Goal: Use online tool/utility

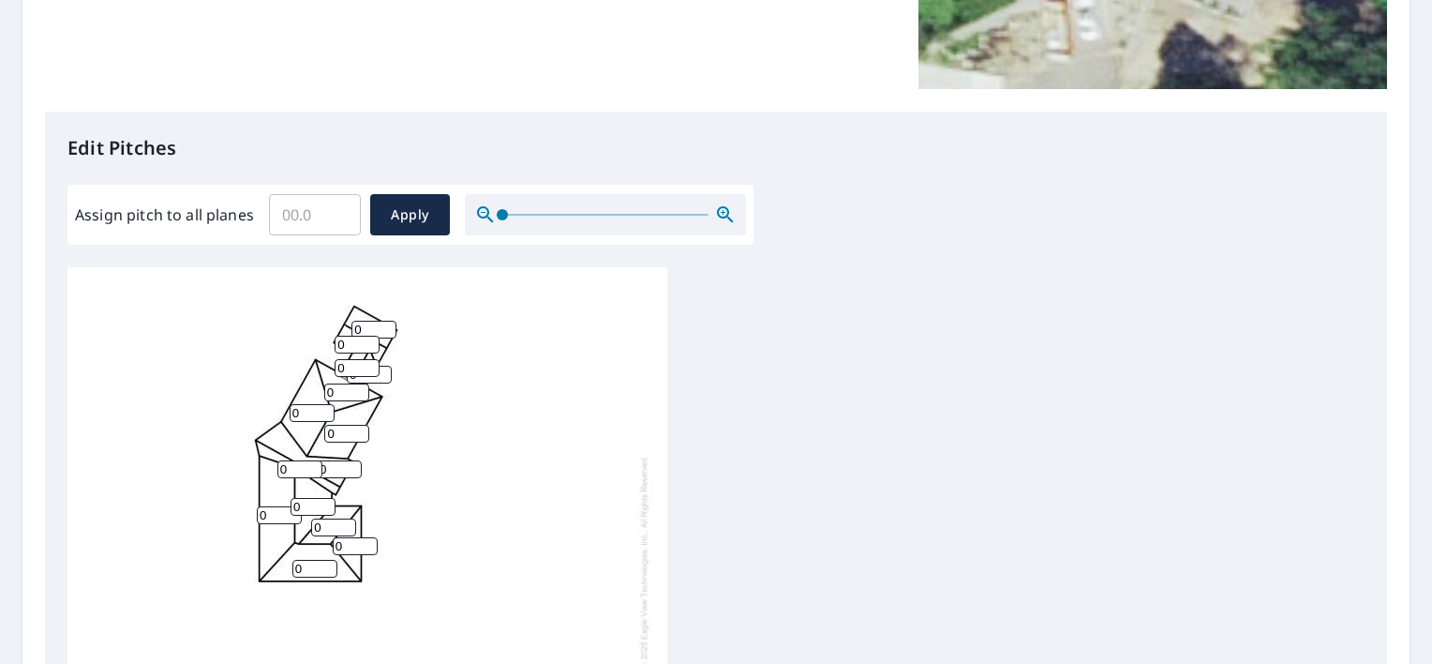
scroll to position [393, 0]
click at [387, 325] on input "1" at bounding box center [373, 329] width 45 height 18
click at [387, 325] on input "2" at bounding box center [373, 329] width 45 height 18
click at [387, 325] on input "3" at bounding box center [373, 329] width 45 height 18
click at [387, 325] on input "4" at bounding box center [373, 329] width 45 height 18
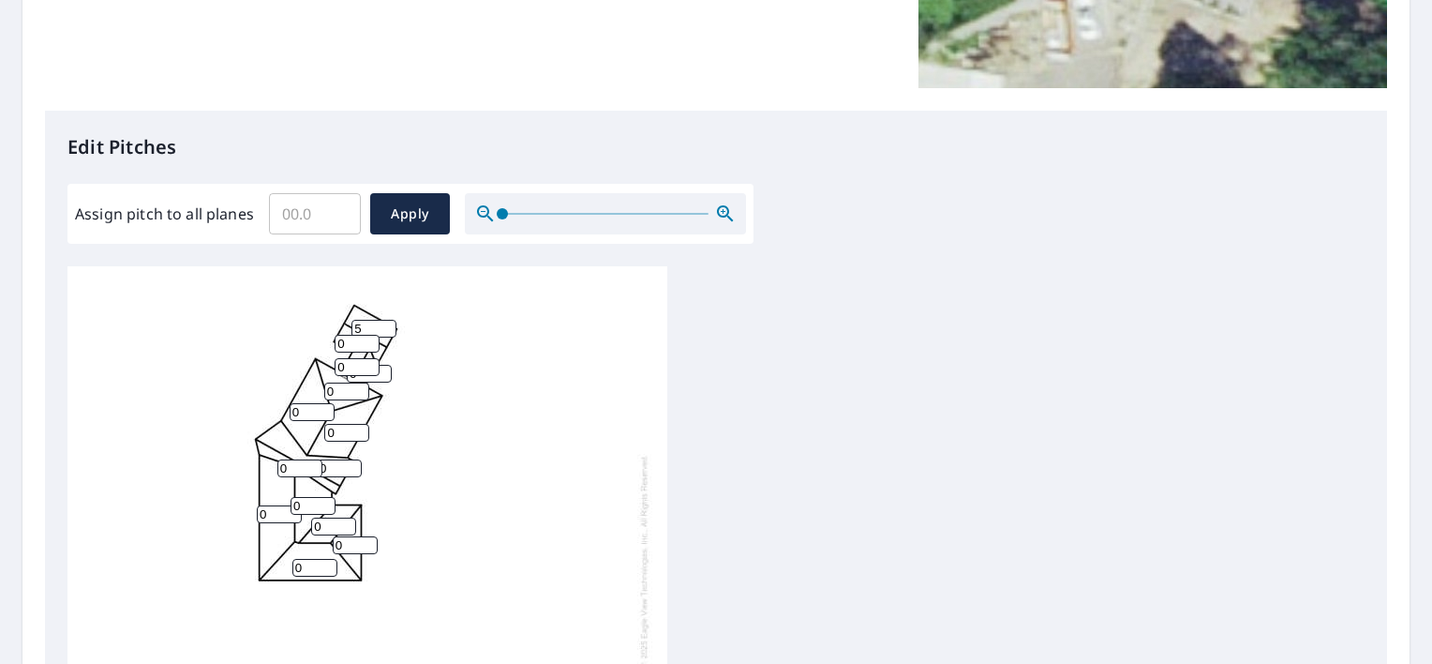
type input "5"
click at [387, 325] on input "5" at bounding box center [373, 329] width 45 height 18
click at [374, 327] on input "5" at bounding box center [373, 329] width 45 height 18
type input "10"
click at [354, 342] on input "0" at bounding box center [357, 344] width 45 height 18
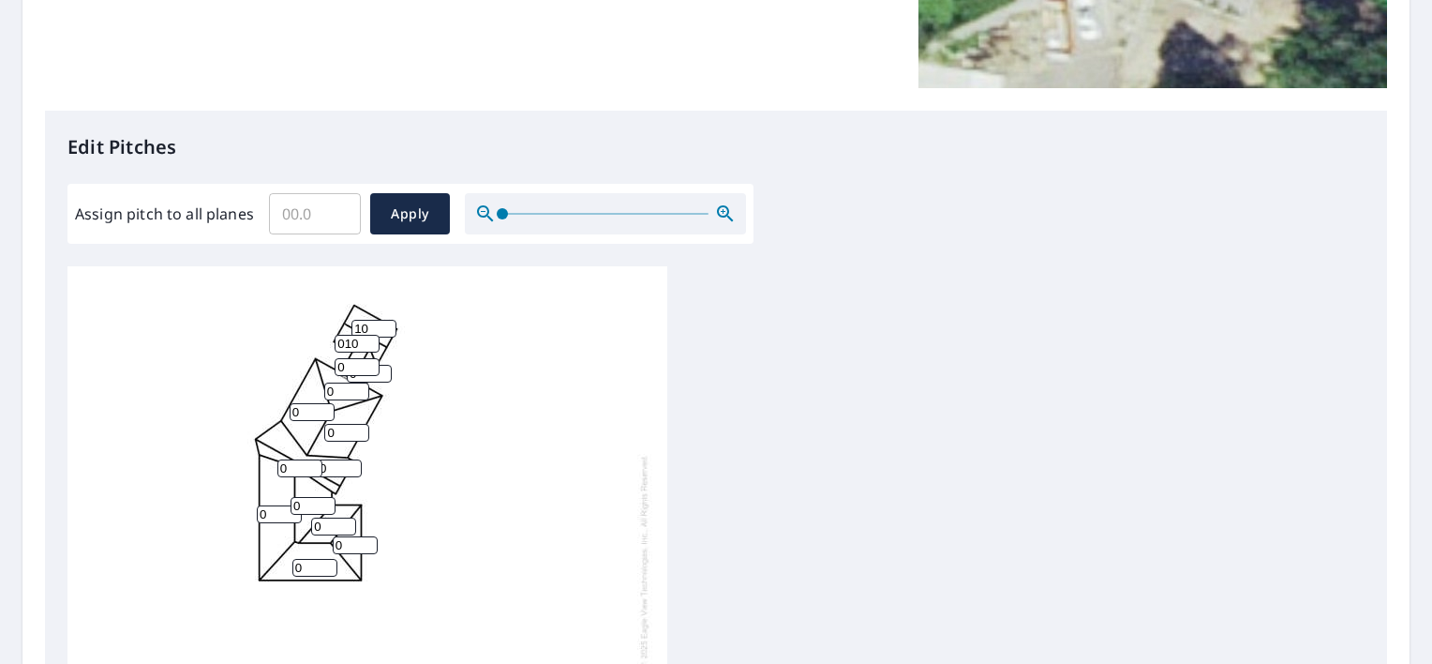
type input "010"
click at [349, 365] on input "0" at bounding box center [357, 367] width 45 height 18
type input "0"
type input "4"
click at [336, 395] on input "0" at bounding box center [346, 391] width 45 height 18
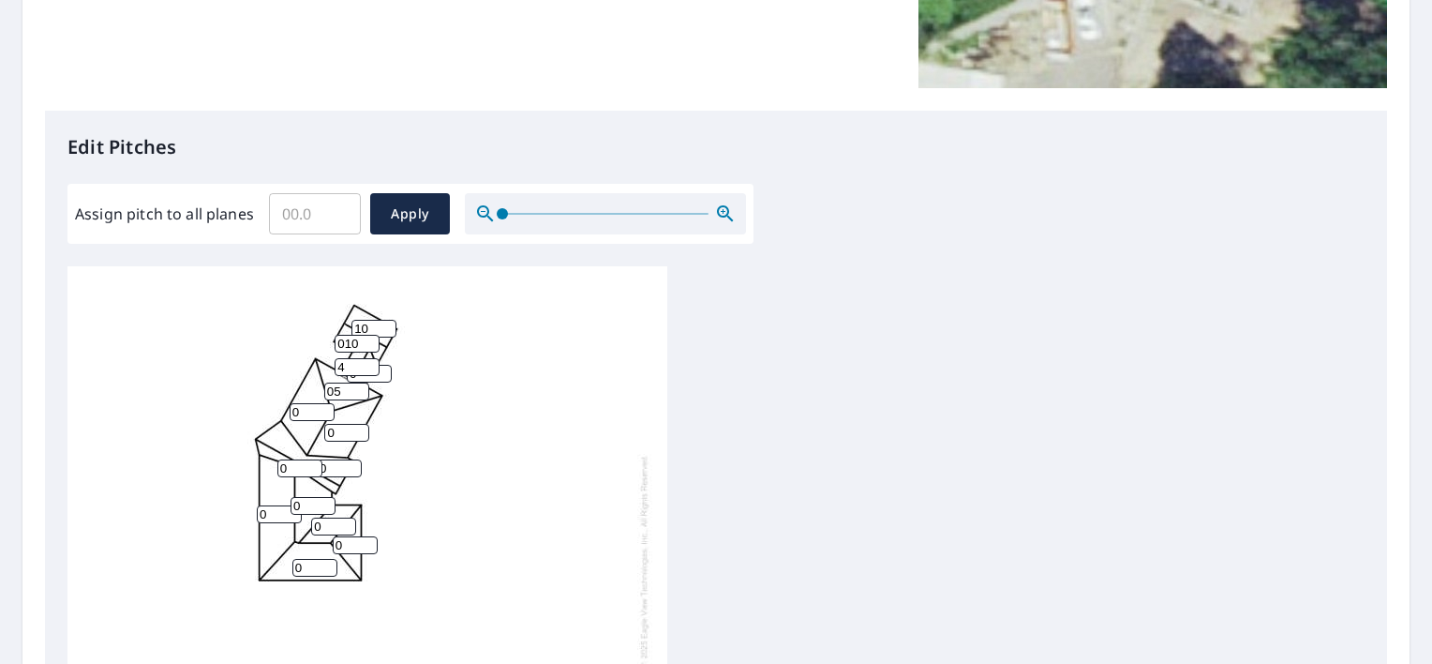
type input "0"
type input "5"
click at [338, 439] on input "0" at bounding box center [346, 433] width 45 height 18
type input "4"
click at [307, 415] on input "0" at bounding box center [312, 412] width 45 height 18
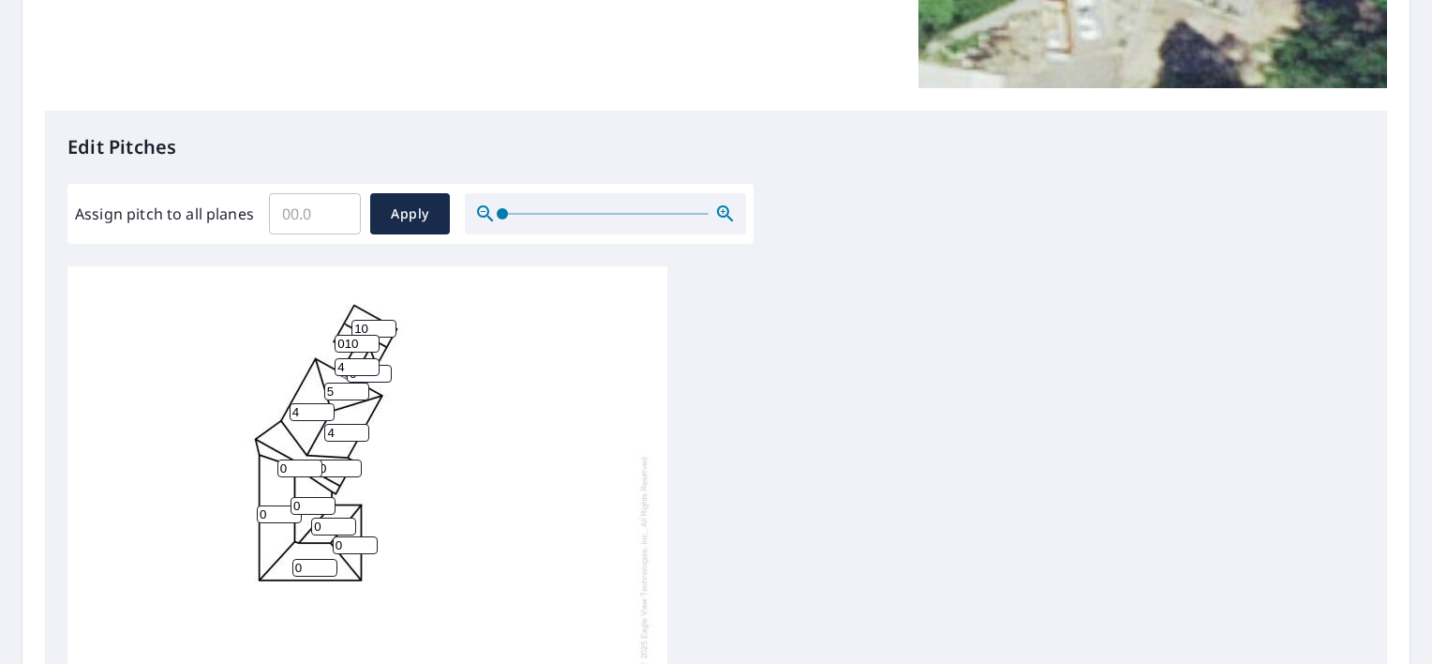
type input "4"
click at [292, 471] on input "0" at bounding box center [299, 468] width 45 height 18
type input "010"
click at [342, 470] on input "0" at bounding box center [339, 468] width 45 height 18
type input "10"
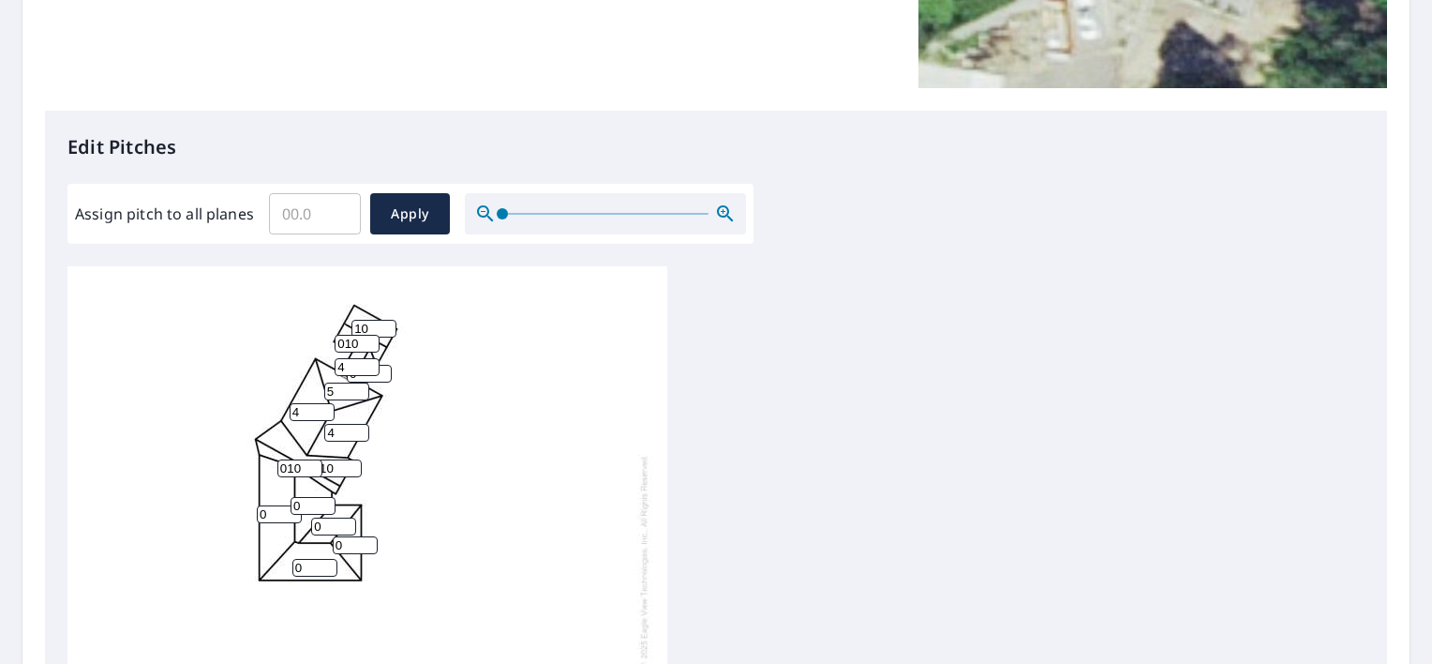
click at [300, 467] on input "010" at bounding box center [299, 468] width 45 height 18
type input "0"
type input "10"
click at [319, 506] on input "0" at bounding box center [313, 506] width 45 height 18
type input "4"
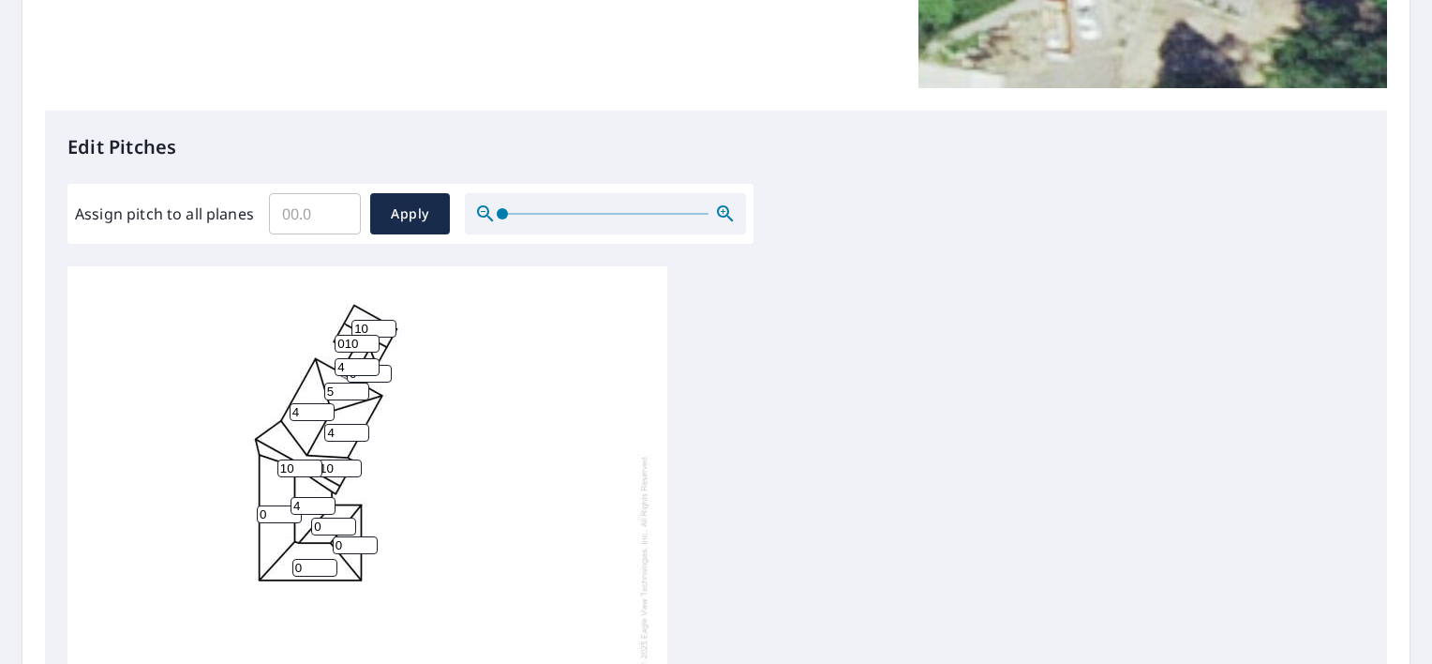
click at [270, 513] on input "0" at bounding box center [279, 514] width 45 height 18
type input "4"
click at [328, 525] on input "0" at bounding box center [333, 526] width 45 height 18
type input "4"
click at [345, 544] on input "0" at bounding box center [355, 545] width 45 height 18
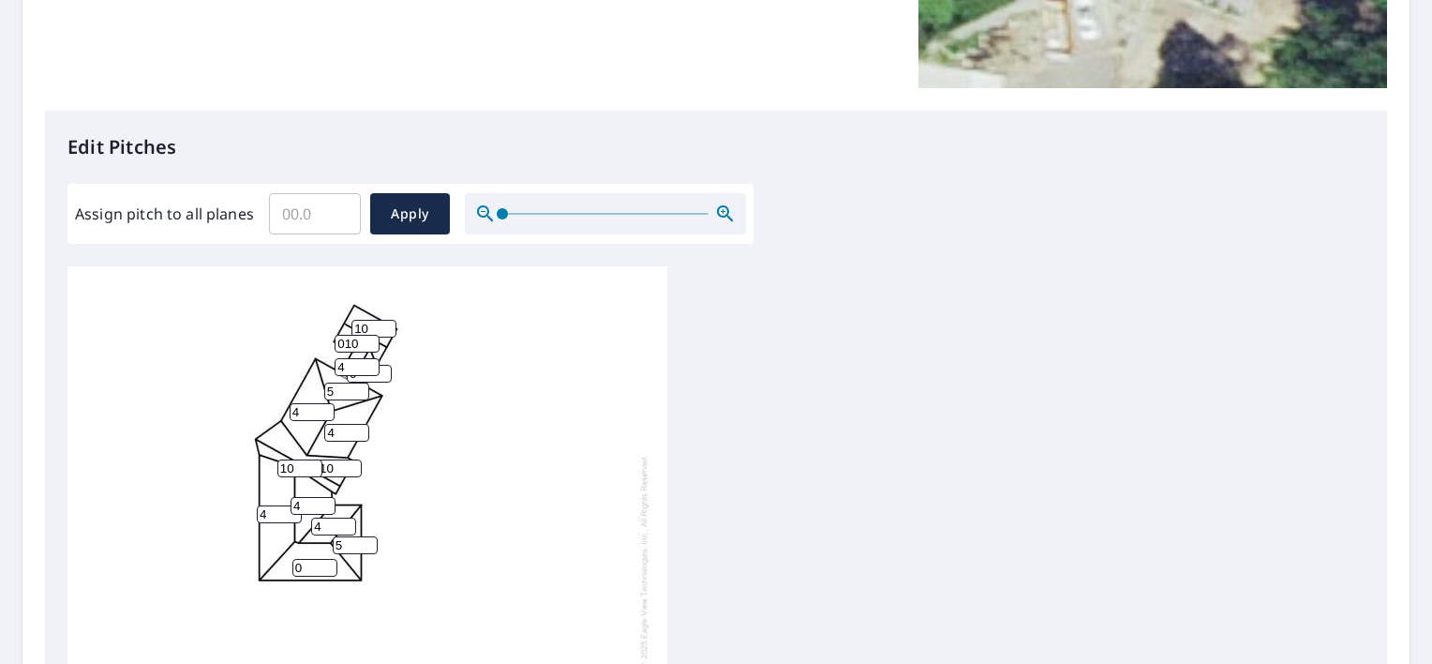
type input "5"
click at [304, 568] on input "0" at bounding box center [314, 568] width 45 height 18
type input "4"
click at [390, 211] on span "Apply" at bounding box center [410, 213] width 50 height 23
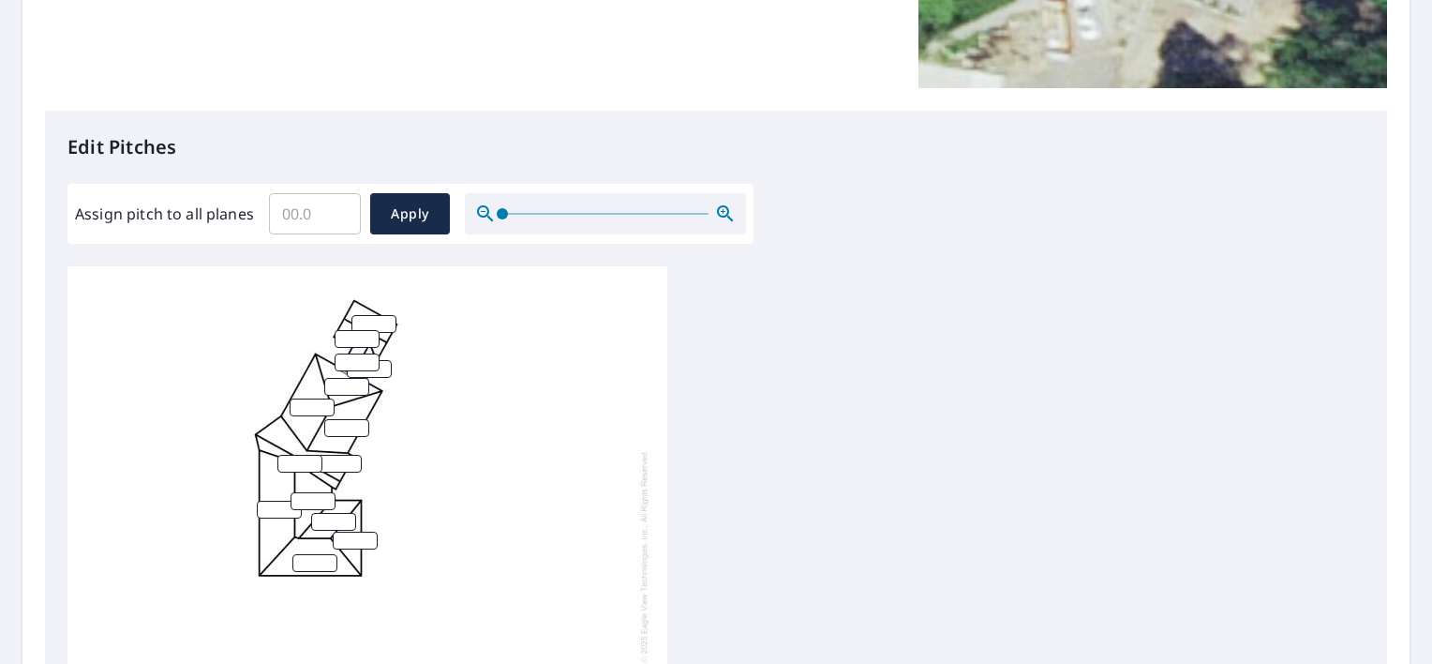
click at [376, 330] on input "number" at bounding box center [357, 339] width 45 height 18
click at [366, 315] on input "number" at bounding box center [373, 324] width 45 height 18
type input "10"
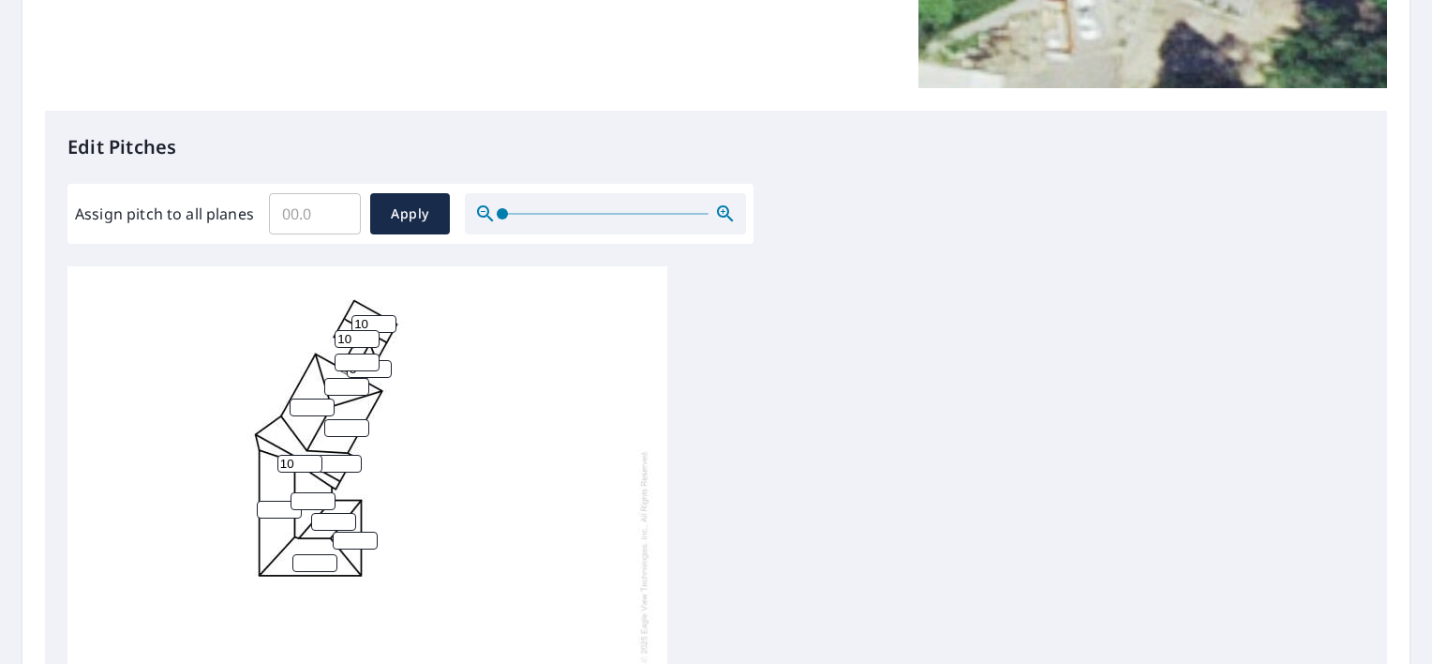
type input "5"
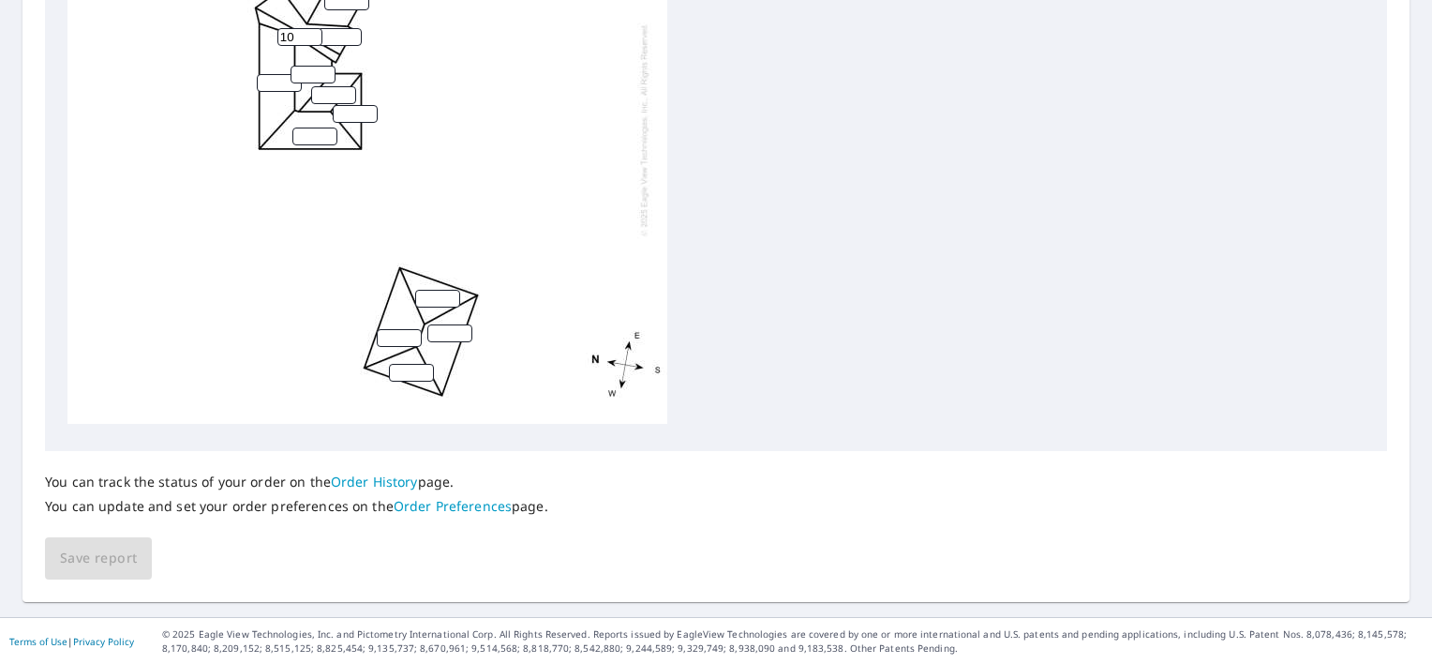
scroll to position [0, 0]
click at [209, 289] on div "10 10 10 5 5" at bounding box center [367, 134] width 600 height 589
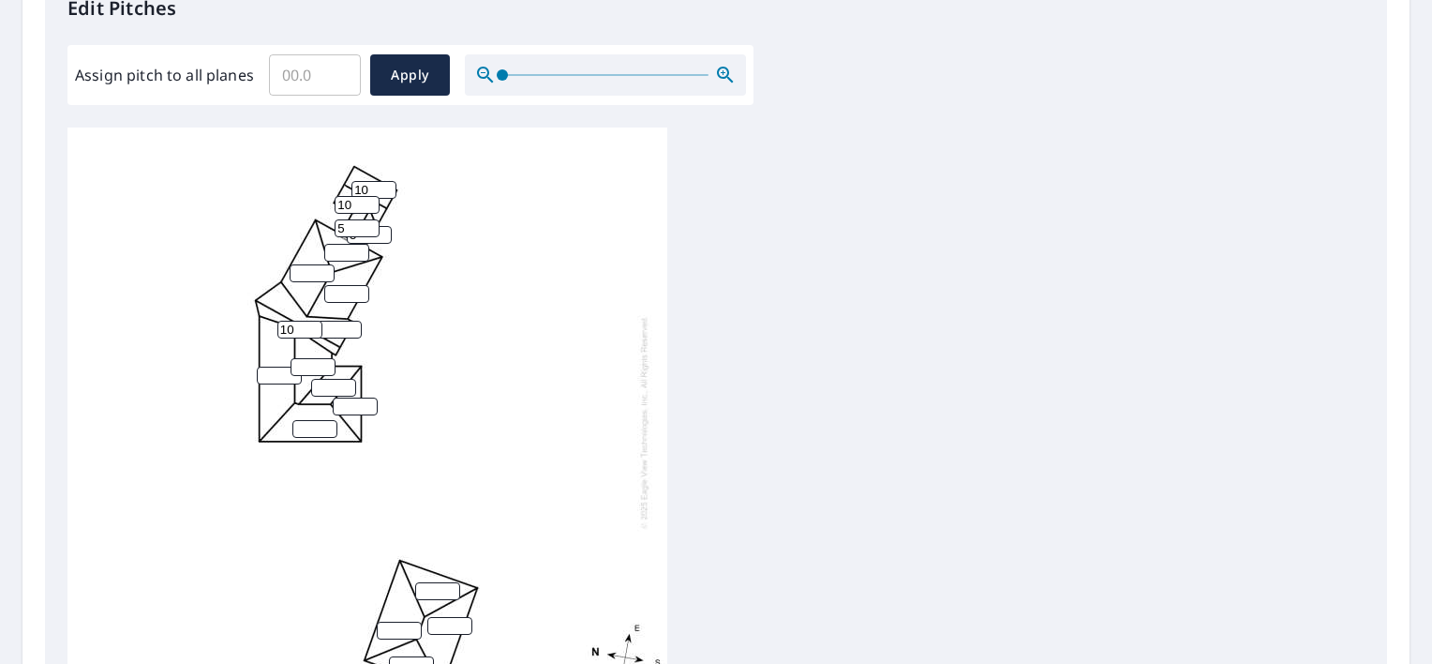
scroll to position [521, 0]
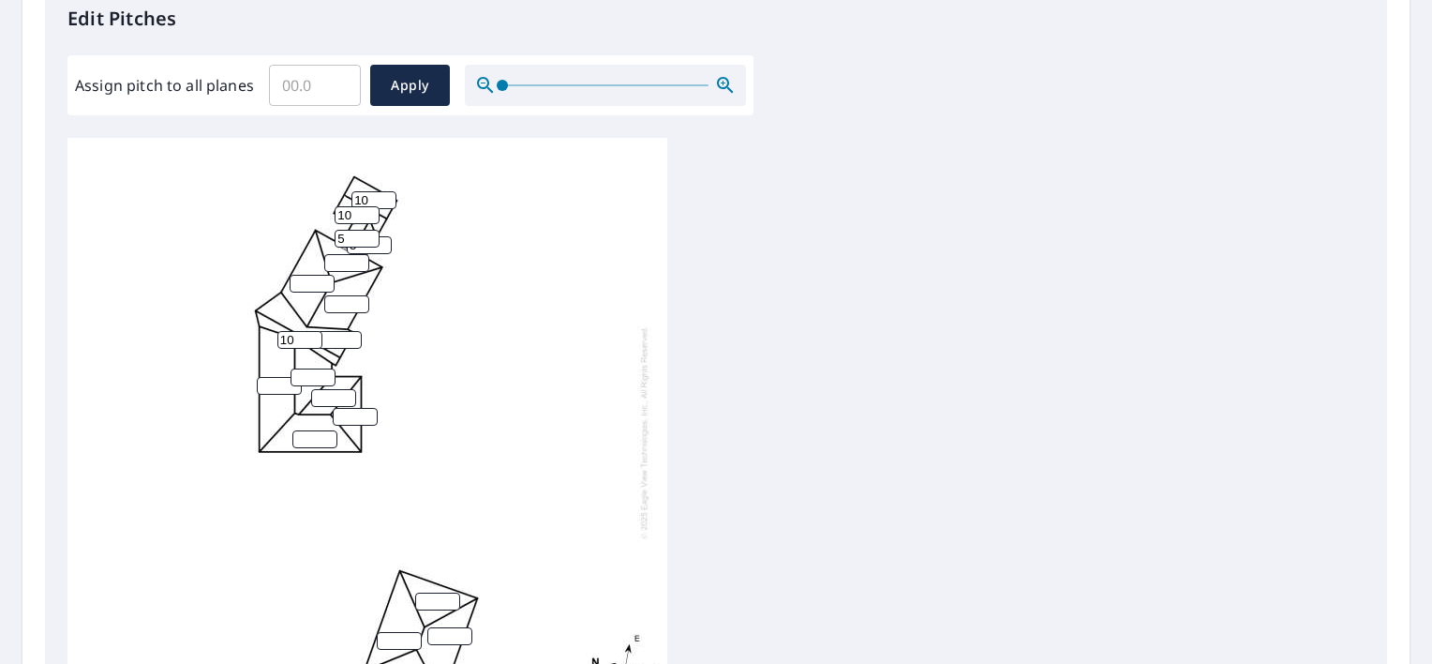
click at [336, 268] on input "number" at bounding box center [346, 263] width 45 height 18
type input "5"
click at [301, 282] on input "number" at bounding box center [312, 284] width 45 height 18
type input "5"
type input "1"
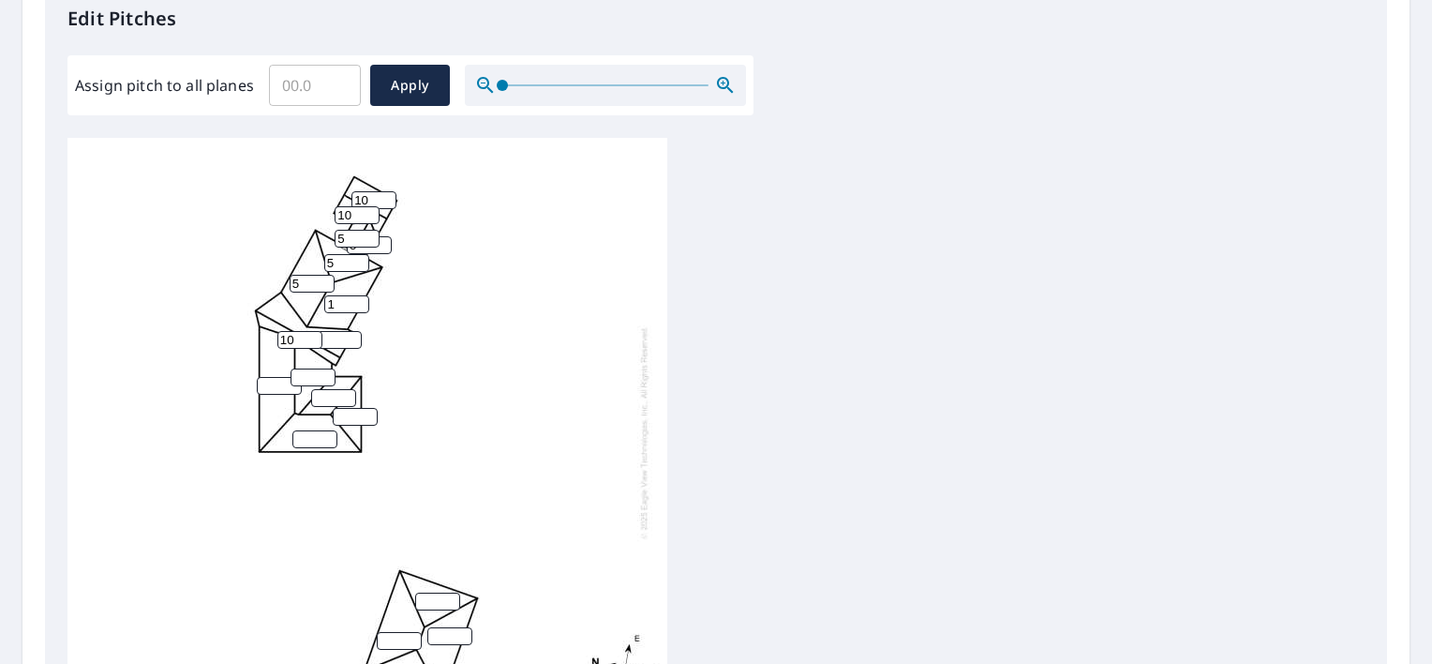
click at [352, 302] on input "1" at bounding box center [346, 304] width 45 height 18
type input "5"
click at [346, 334] on input "1" at bounding box center [339, 340] width 45 height 18
type input "10"
click at [304, 376] on input "number" at bounding box center [313, 377] width 45 height 18
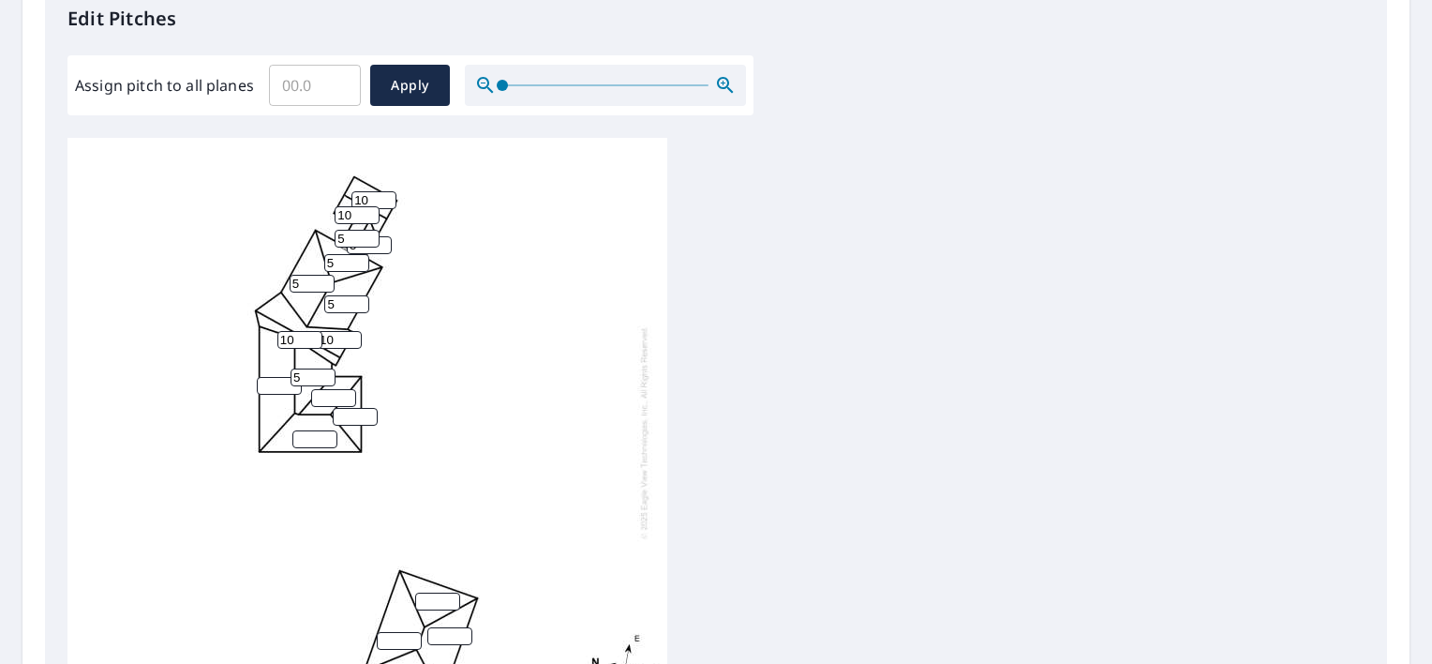
type input "5"
click at [272, 383] on input "number" at bounding box center [279, 386] width 45 height 18
type input "5"
click at [323, 396] on input "number" at bounding box center [333, 398] width 45 height 18
type input "5"
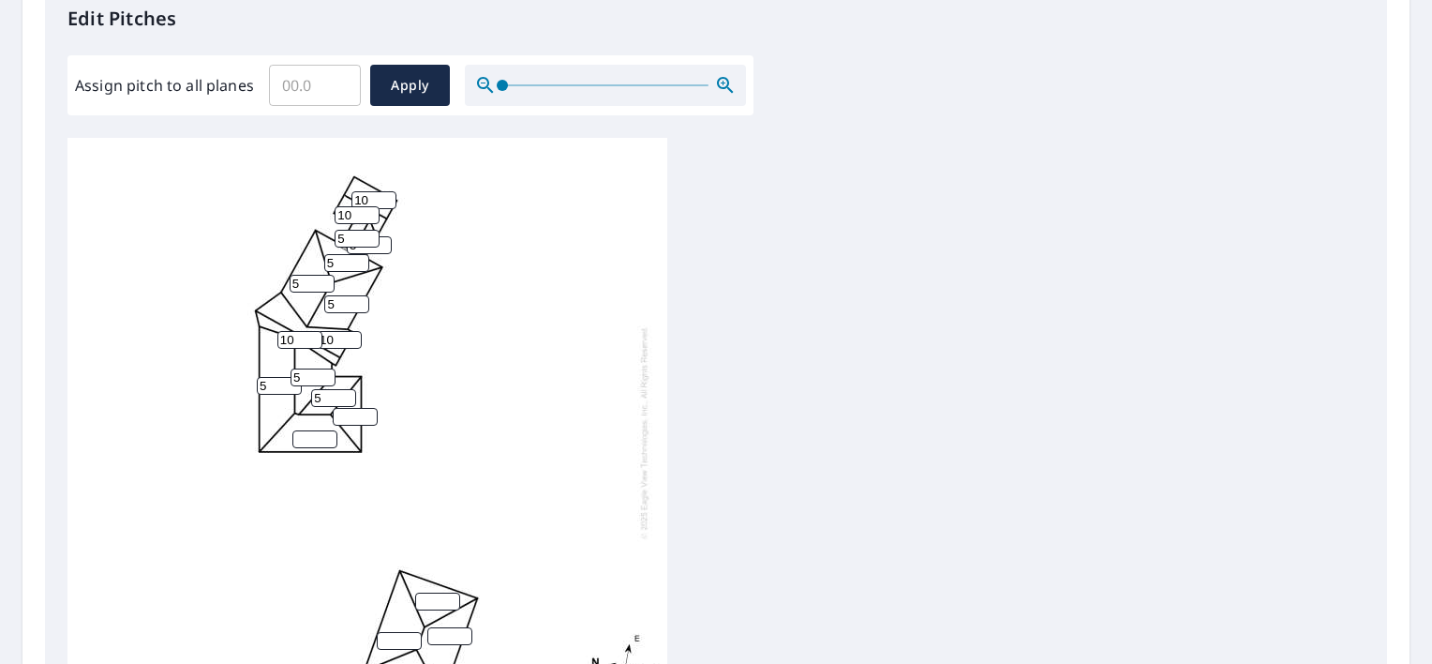
click at [351, 417] on input "number" at bounding box center [355, 417] width 45 height 18
type input "5"
click at [314, 435] on input "number" at bounding box center [314, 439] width 45 height 18
type input "5"
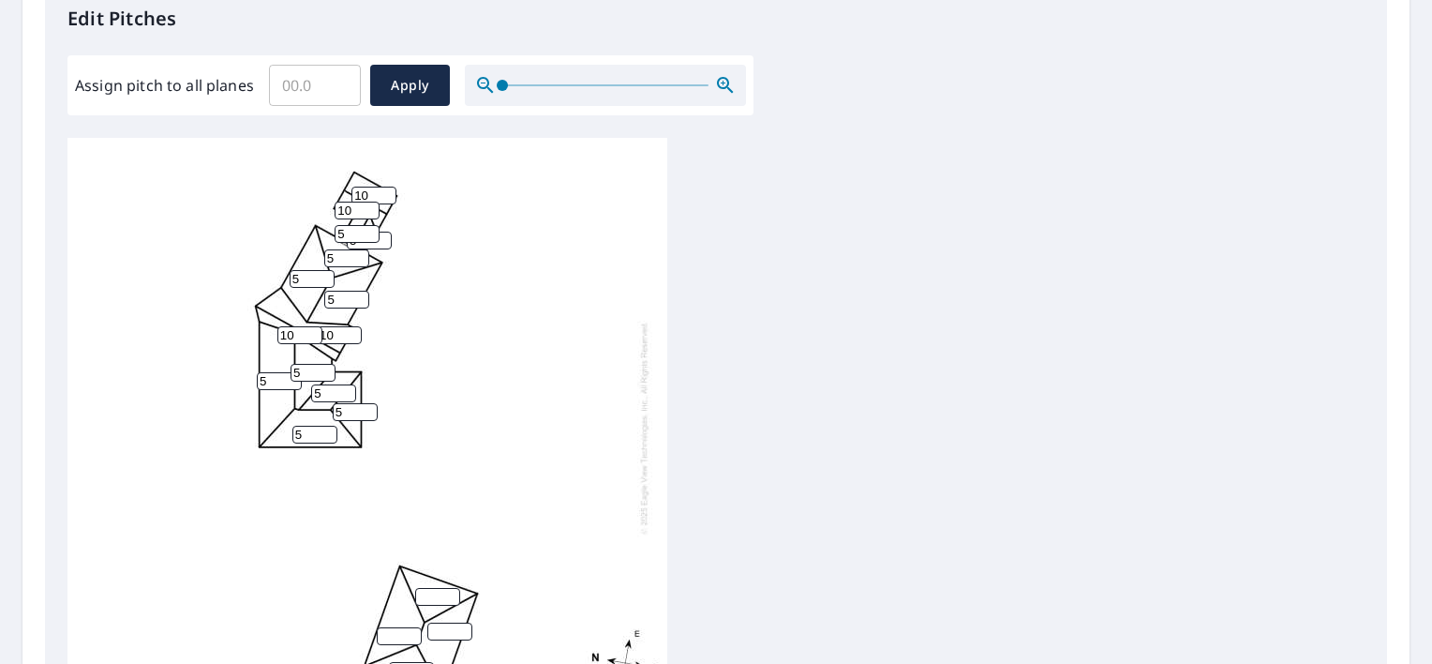
click at [432, 588] on input "number" at bounding box center [437, 597] width 45 height 18
type input "6"
click at [398, 627] on input "number" at bounding box center [399, 636] width 45 height 18
type input "6"
type input "1"
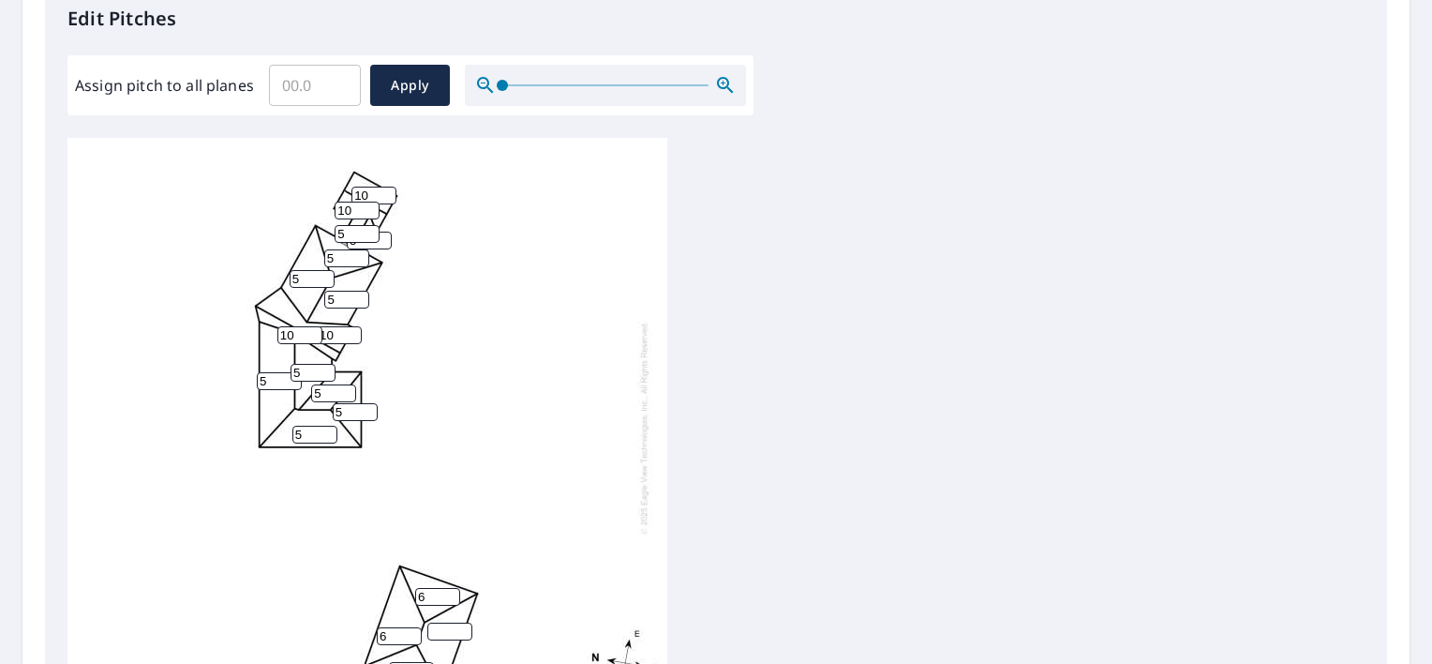
click at [418, 662] on input "1" at bounding box center [411, 671] width 45 height 18
type input "6"
click at [445, 620] on input "number" at bounding box center [449, 629] width 45 height 18
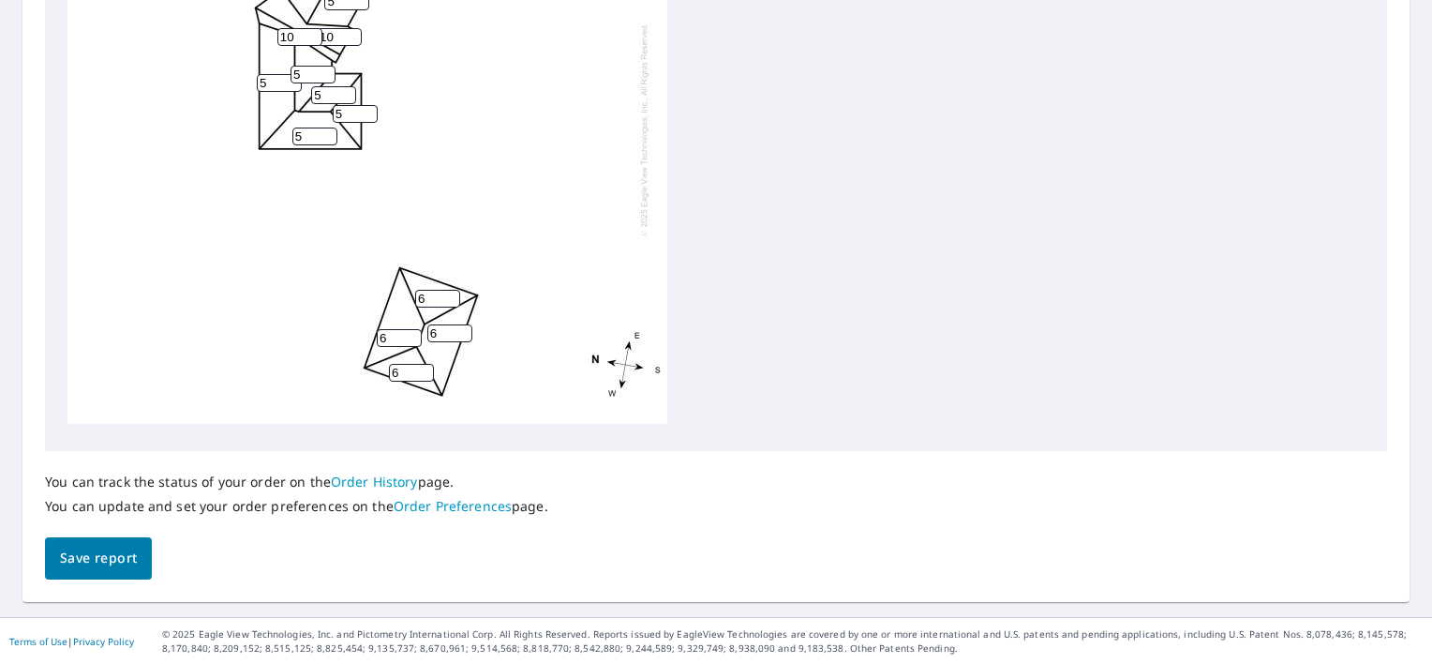
type input "6"
click at [131, 567] on span "Save report" at bounding box center [98, 557] width 77 height 23
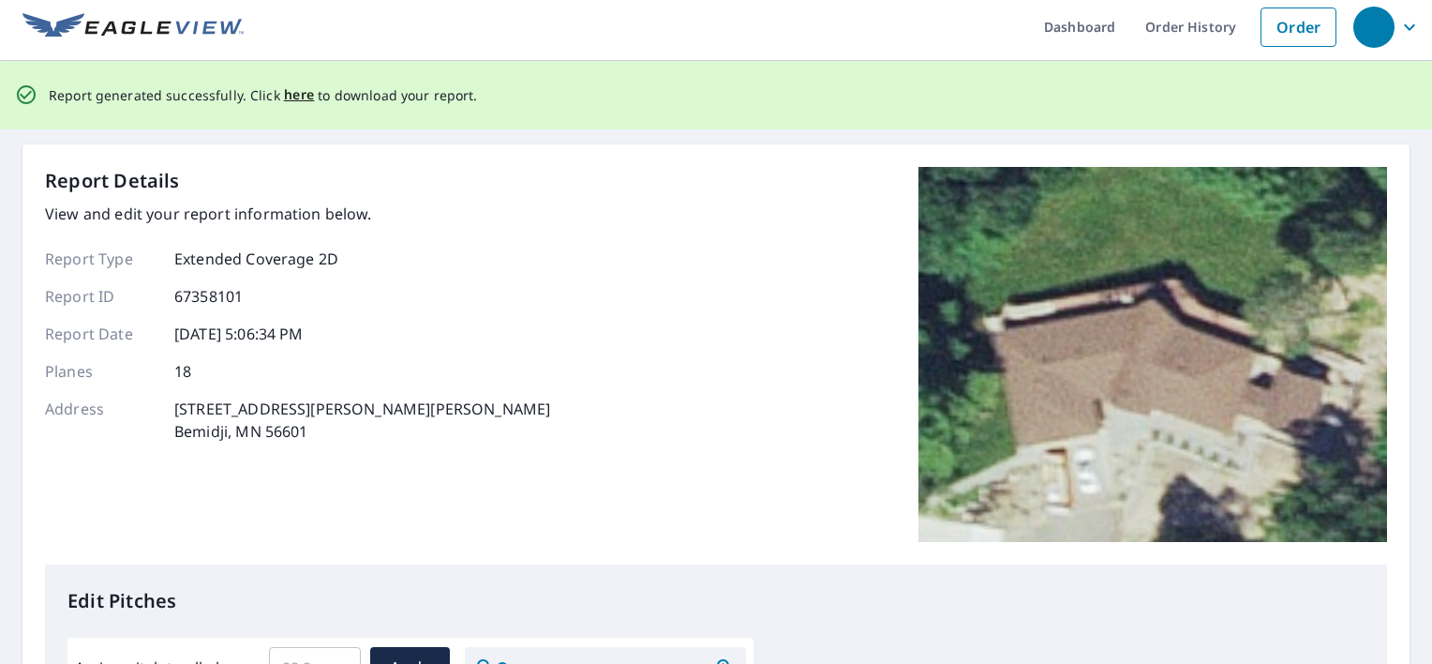
scroll to position [0, 0]
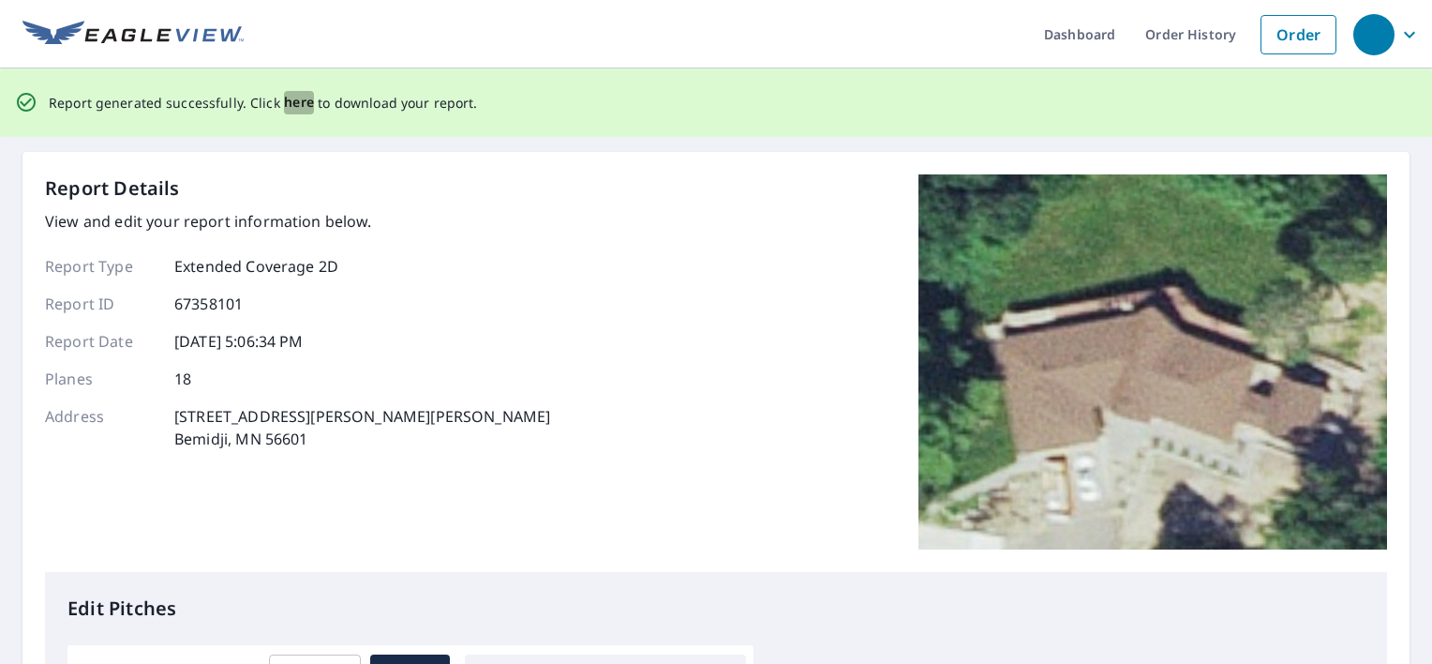
click at [293, 106] on span "here" at bounding box center [299, 102] width 31 height 23
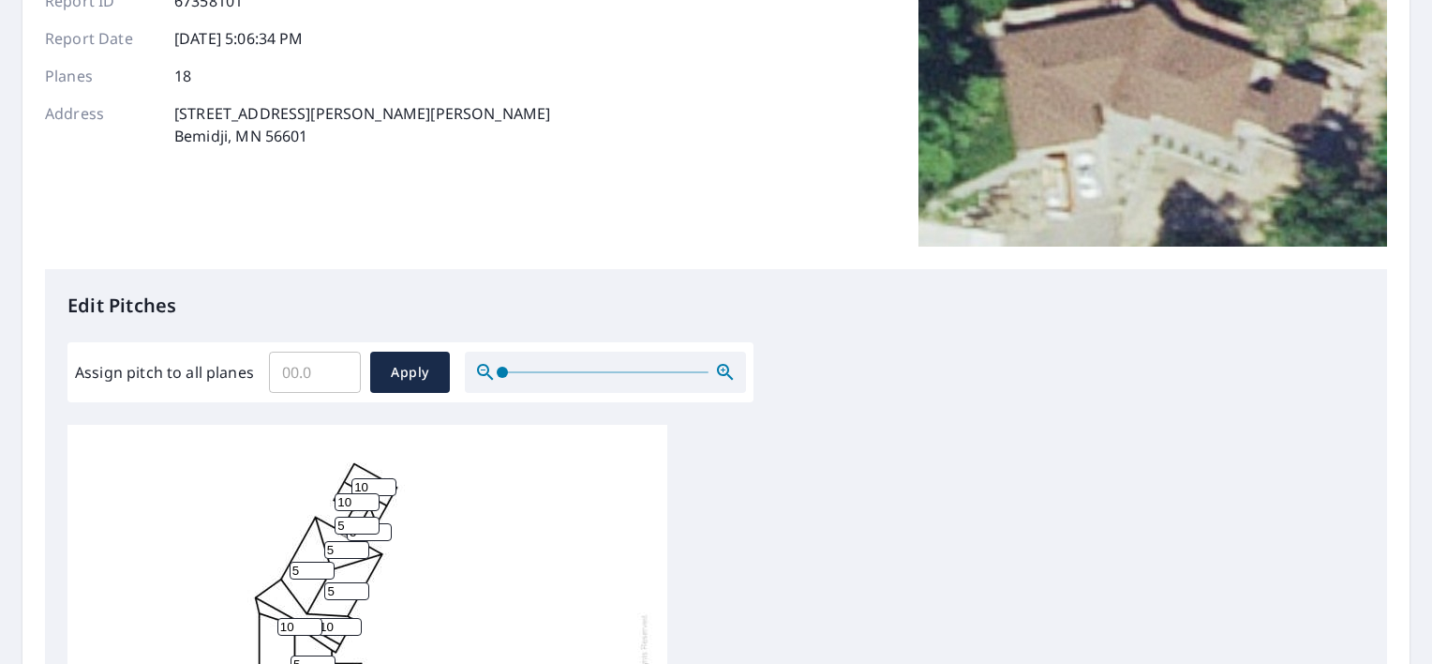
scroll to position [232, 0]
